Goal: Share content

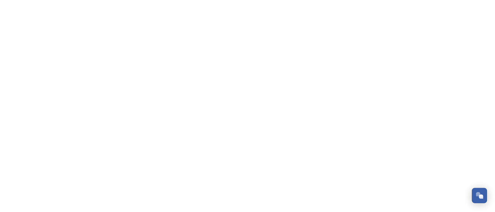
scroll to position [813, 0]
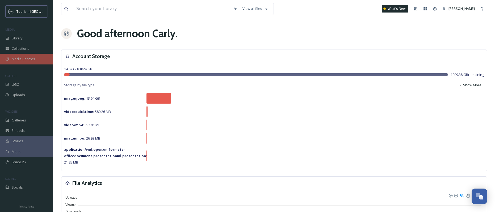
click at [35, 60] on div "Media Centres" at bounding box center [26, 59] width 53 height 10
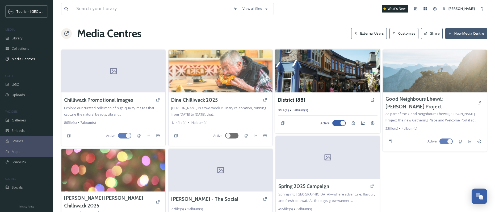
click at [329, 73] on img at bounding box center [327, 70] width 105 height 43
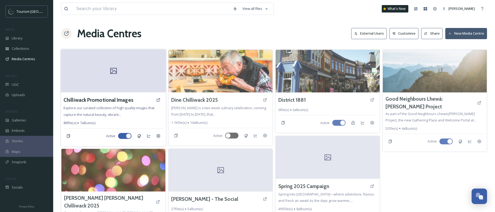
click at [143, 83] on div at bounding box center [113, 70] width 105 height 43
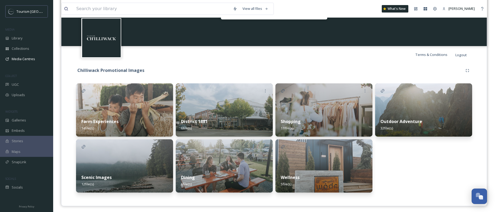
scroll to position [75, 0]
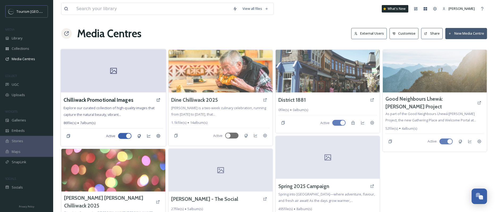
click at [120, 107] on span "Explore our curated collection of high-quality images that capture the natural …" at bounding box center [109, 110] width 91 height 11
click at [123, 102] on h3 "Chilliwack Promotional Images" at bounding box center [99, 100] width 70 height 8
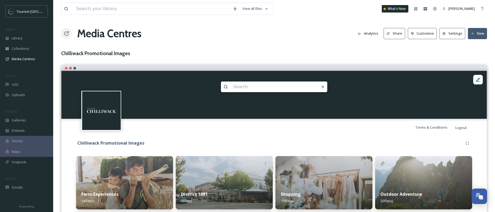
click at [398, 31] on button "Share" at bounding box center [394, 33] width 22 height 11
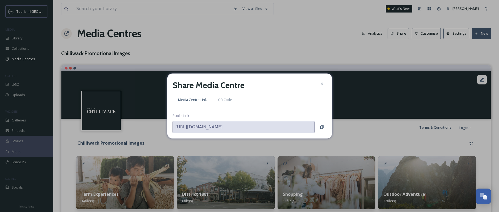
click at [326, 132] on div "[URL][DOMAIN_NAME]" at bounding box center [249, 127] width 154 height 12
click at [322, 128] on icon at bounding box center [322, 127] width 4 height 4
click at [320, 128] on icon at bounding box center [321, 126] width 3 height 3
